Goal: Transaction & Acquisition: Purchase product/service

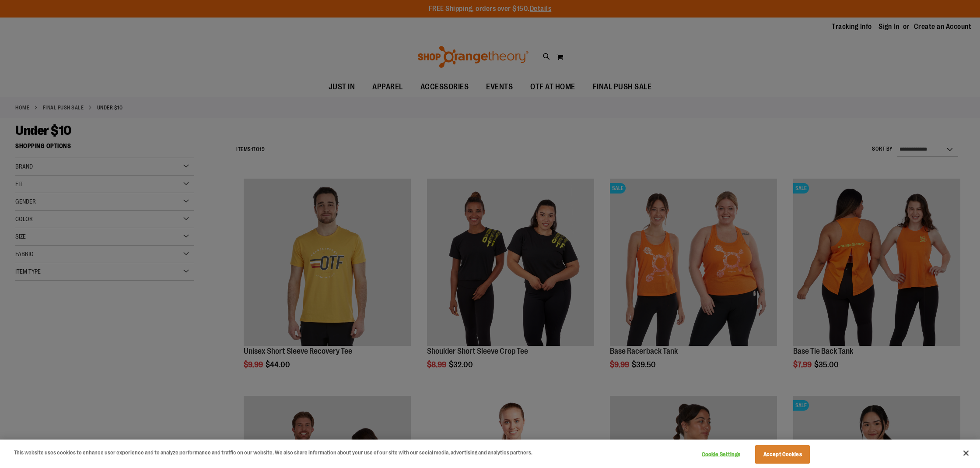
click at [784, 454] on button "Accept Cookies" at bounding box center [782, 454] width 55 height 18
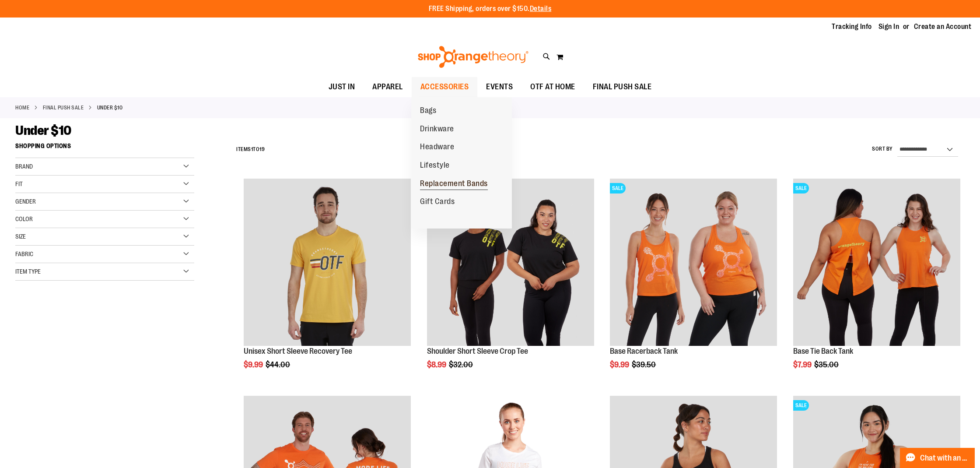
click at [456, 181] on span "Replacement Bands" at bounding box center [454, 184] width 68 height 11
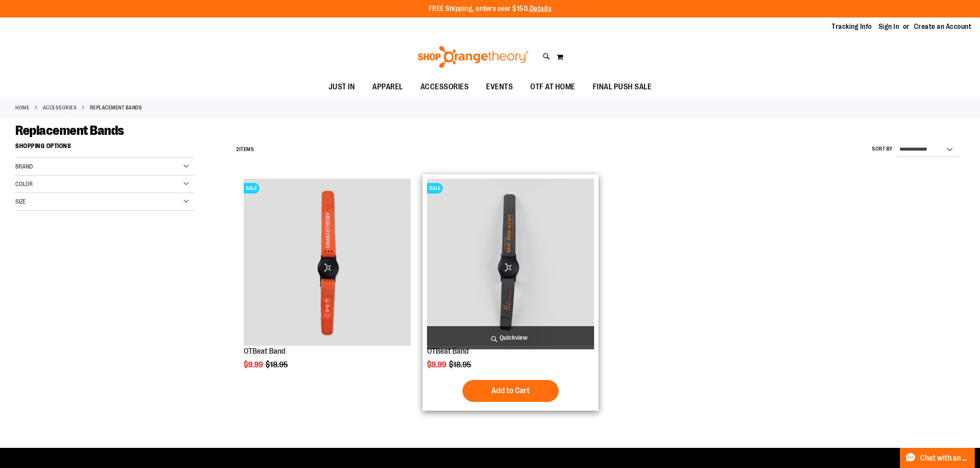
click at [501, 290] on img "product" at bounding box center [510, 262] width 167 height 167
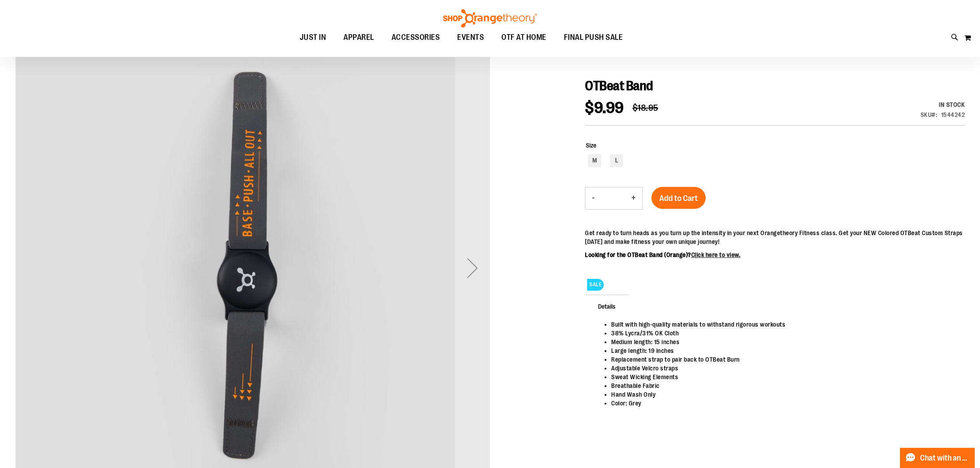
scroll to position [98, 0]
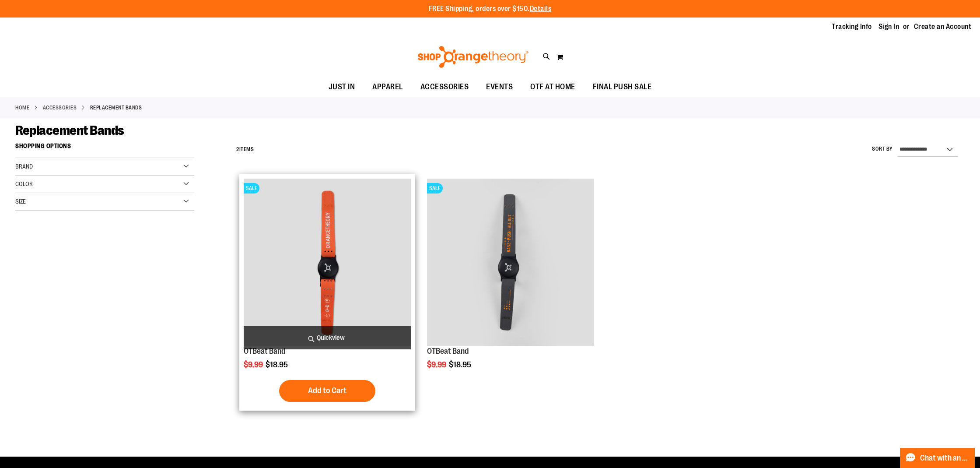
click at [328, 291] on img "product" at bounding box center [327, 262] width 167 height 167
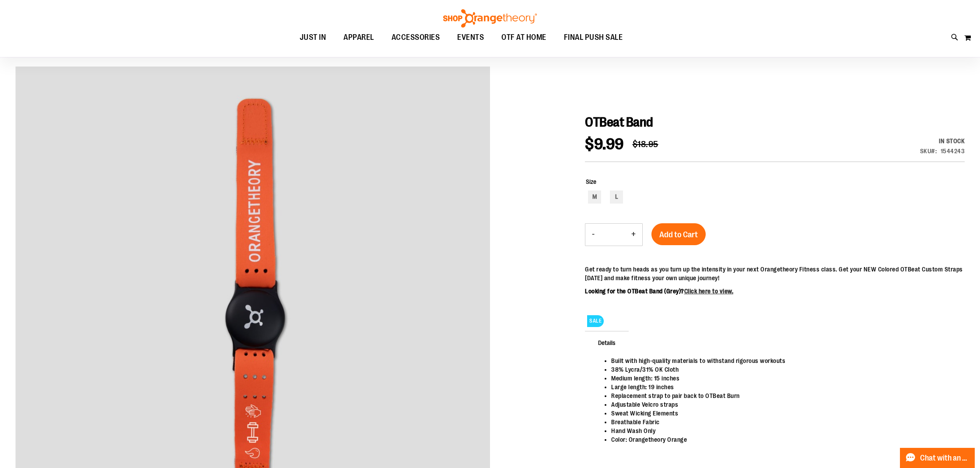
scroll to position [61, 0]
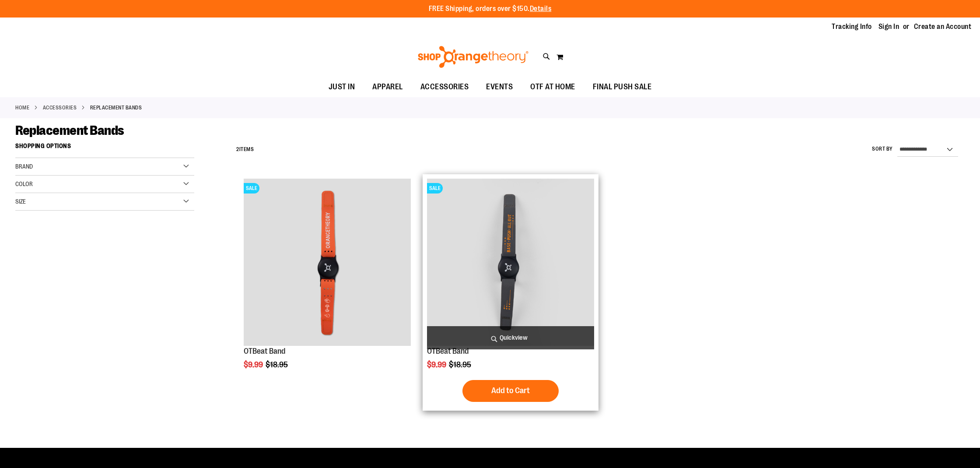
click at [517, 284] on img "product" at bounding box center [510, 262] width 167 height 167
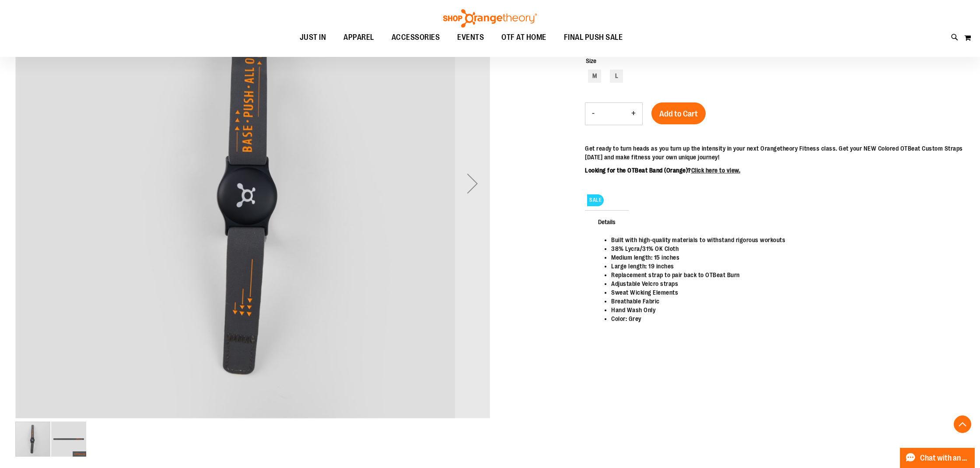
scroll to position [182, 0]
click at [592, 75] on div "M" at bounding box center [594, 75] width 13 height 13
type input "***"
click at [695, 109] on span "Add to Cart" at bounding box center [678, 114] width 39 height 10
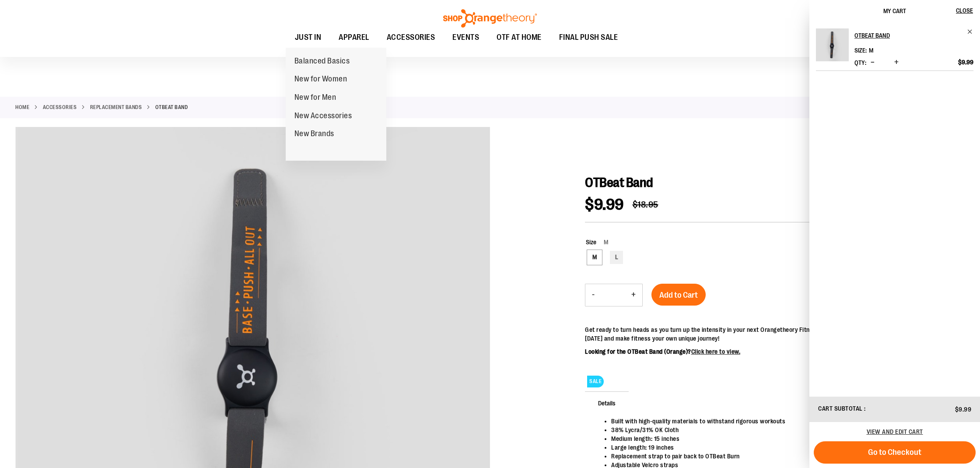
scroll to position [0, 0]
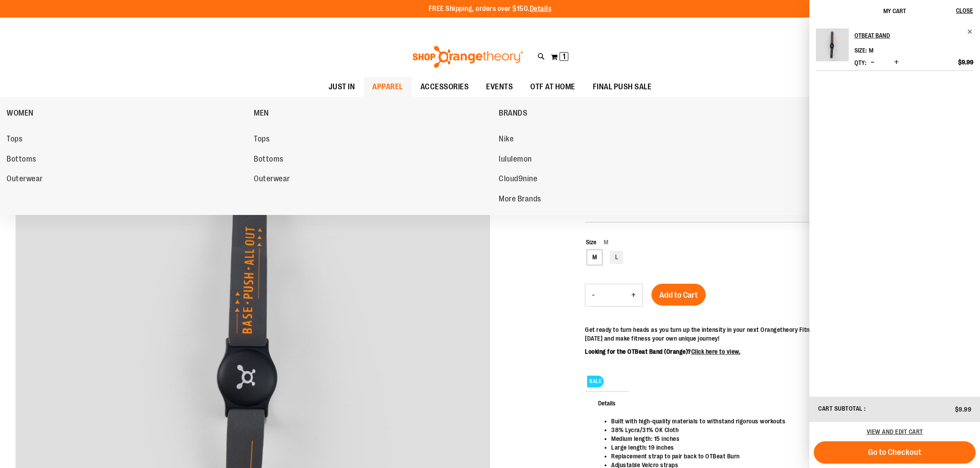
click at [379, 88] on span "APPAREL" at bounding box center [387, 87] width 31 height 20
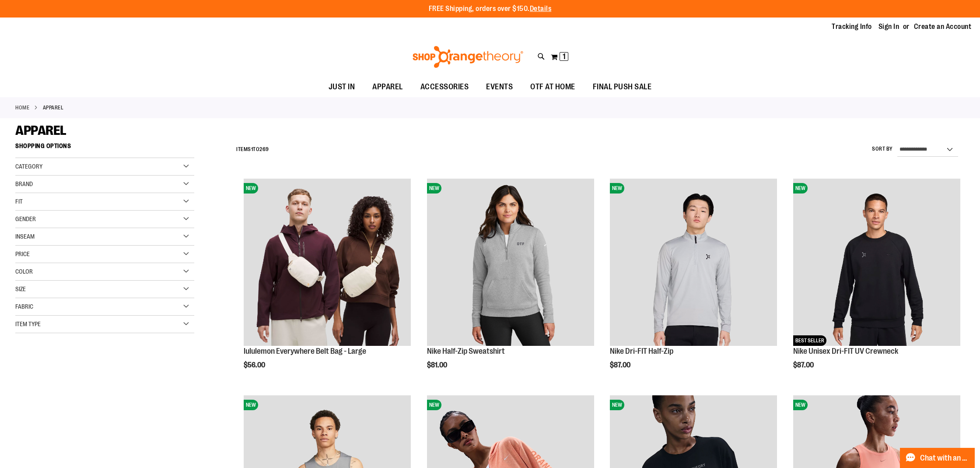
click at [55, 181] on div "Brand" at bounding box center [104, 184] width 179 height 18
click at [23, 200] on link "Nike" at bounding box center [99, 201] width 172 height 9
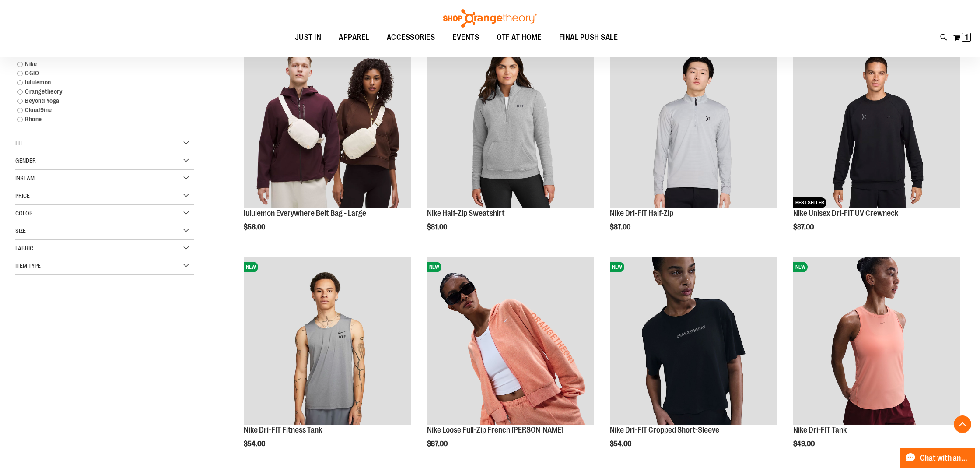
scroll to position [138, 0]
click at [41, 161] on div "Gender" at bounding box center [104, 161] width 179 height 18
click at [20, 184] on link "Women 161 items" at bounding box center [99, 187] width 172 height 9
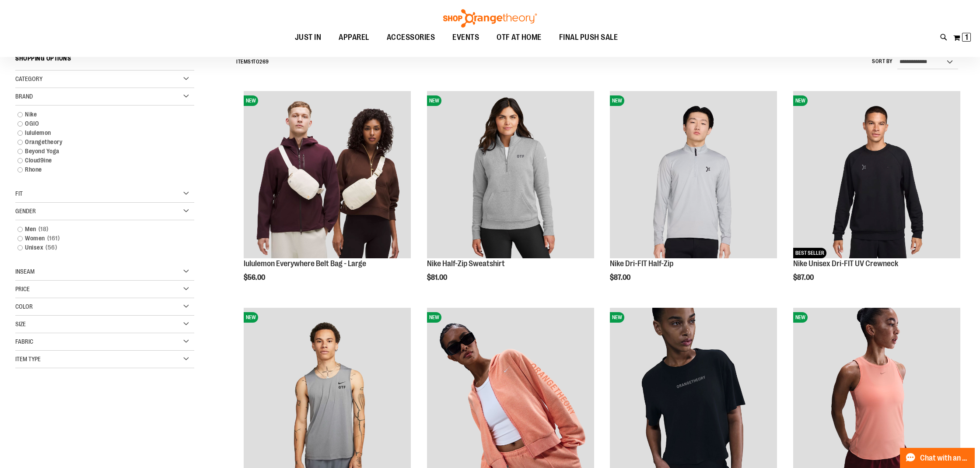
scroll to position [81, 0]
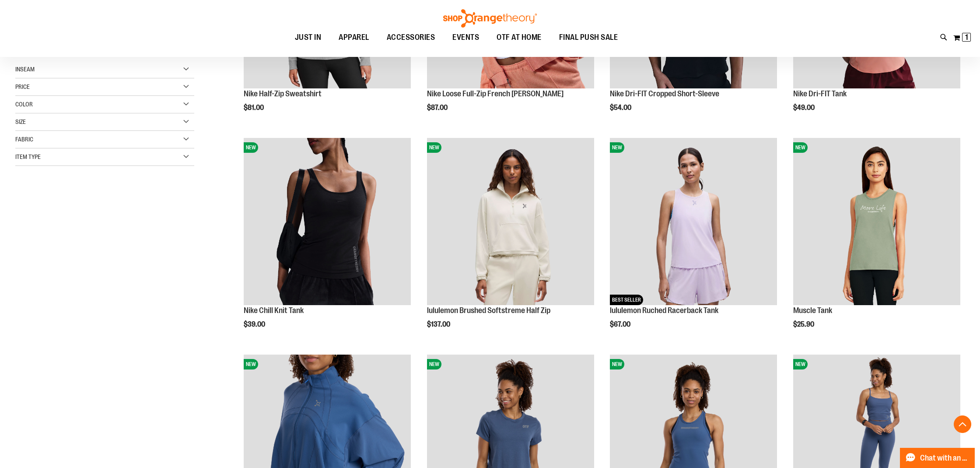
scroll to position [257, 0]
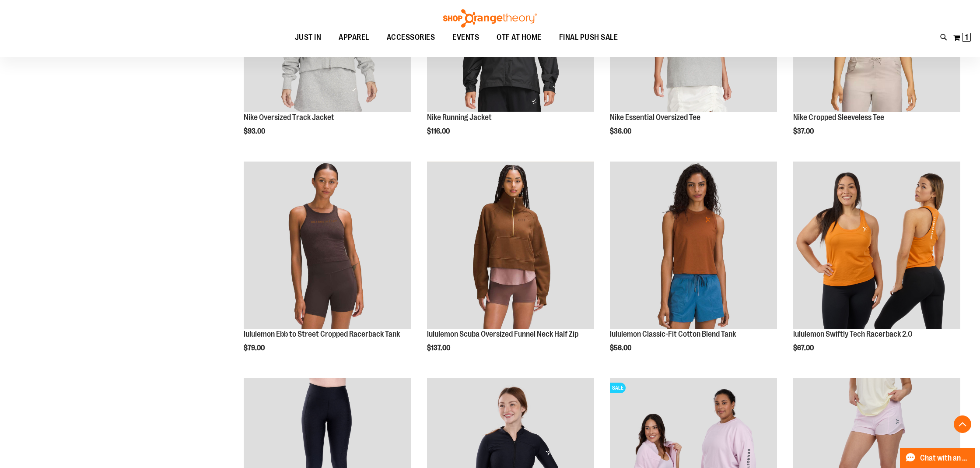
scroll to position [883, 0]
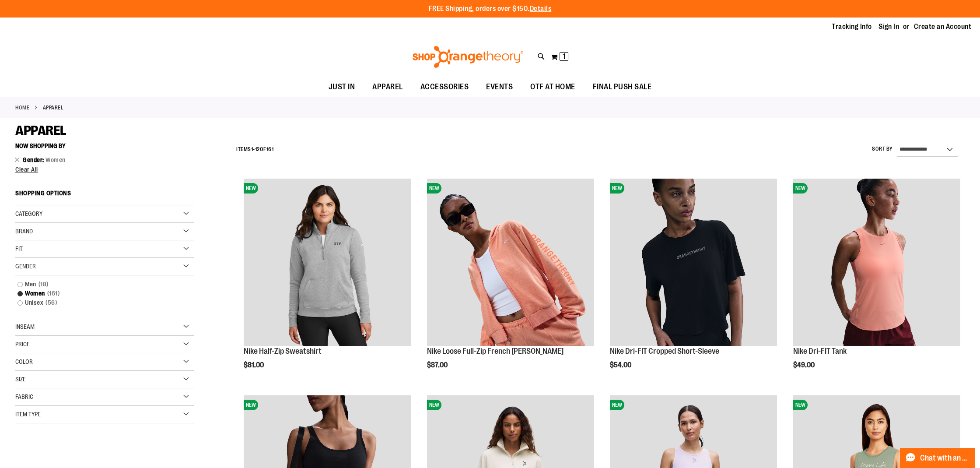
click at [21, 228] on span "Brand" at bounding box center [24, 231] width 18 height 7
click at [17, 246] on link "Nike" at bounding box center [99, 249] width 172 height 9
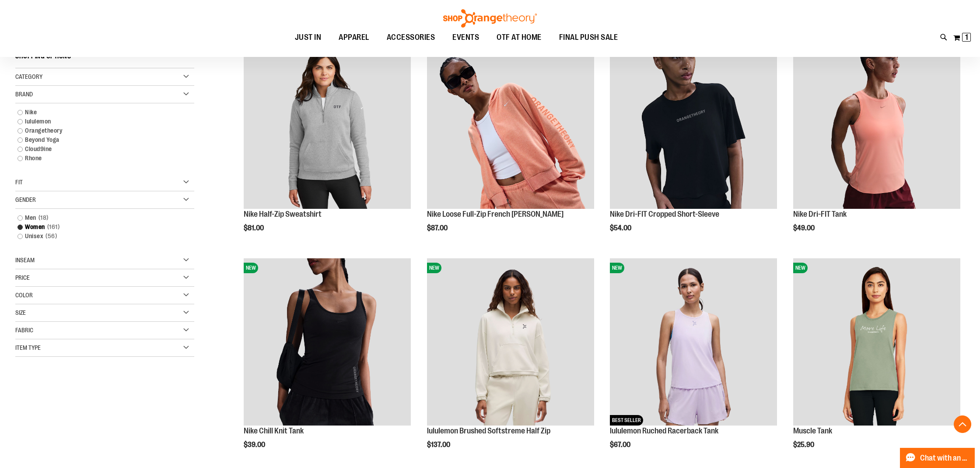
scroll to position [138, 0]
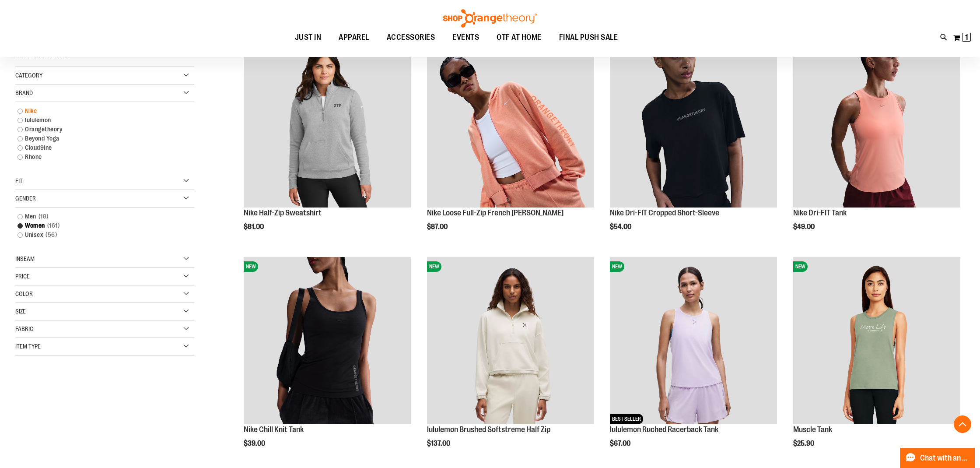
click at [21, 110] on link "Nike" at bounding box center [99, 110] width 172 height 9
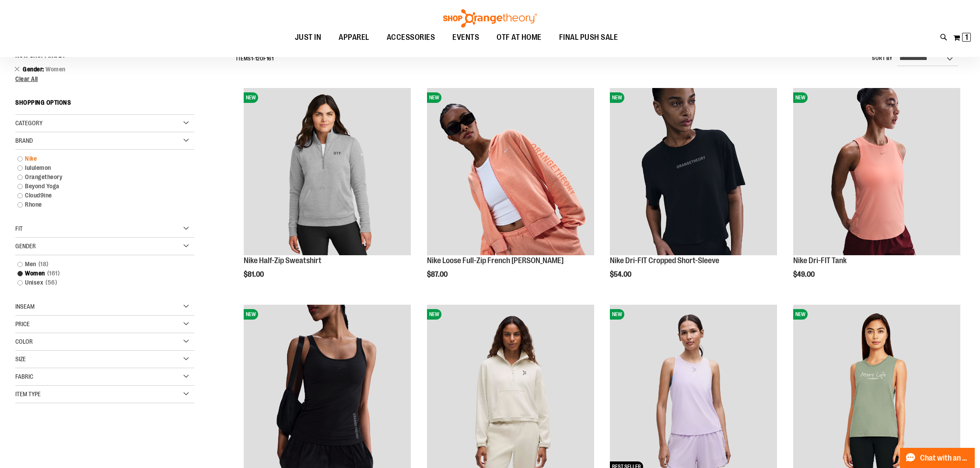
scroll to position [81, 0]
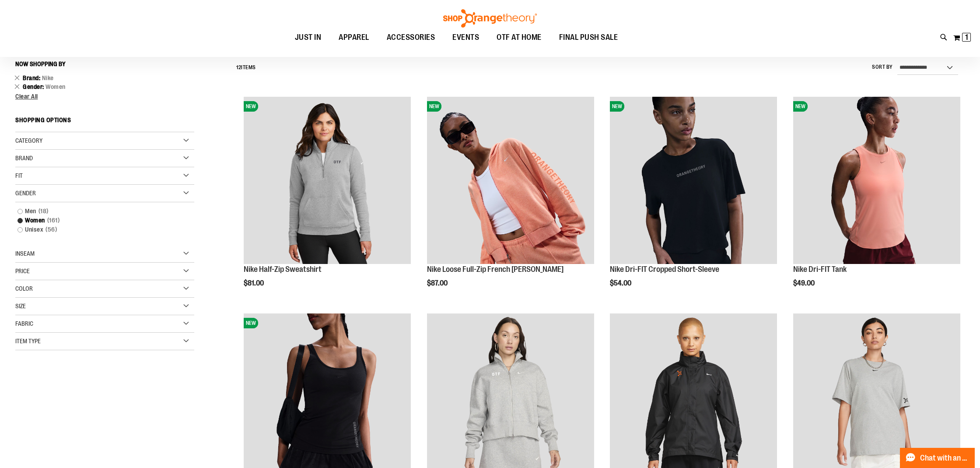
click at [72, 136] on div "Category" at bounding box center [104, 141] width 179 height 18
click at [19, 156] on link "WOMEN" at bounding box center [99, 158] width 172 height 9
click at [43, 157] on link "WOMEN" at bounding box center [99, 158] width 172 height 9
click at [72, 161] on div "Brand" at bounding box center [104, 167] width 179 height 18
